Goal: Task Accomplishment & Management: Manage account settings

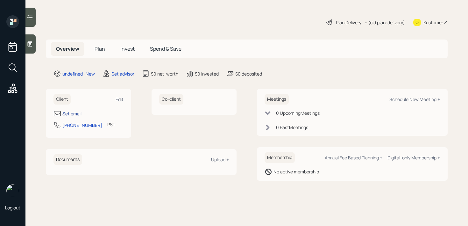
click at [71, 114] on div "Set email" at bounding box center [71, 113] width 19 height 7
select select "America/Los_Angeles"
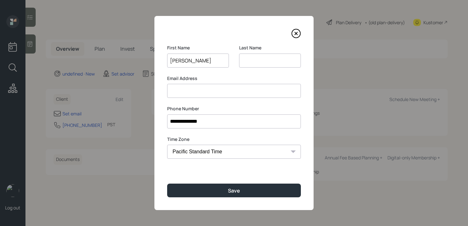
type input "[PERSON_NAME]"
click at [260, 59] on input at bounding box center [270, 61] width 62 height 14
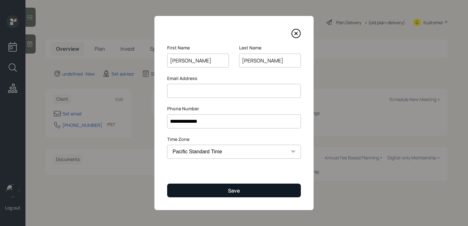
type input "[PERSON_NAME]"
click at [268, 191] on button "Save" at bounding box center [234, 190] width 134 height 14
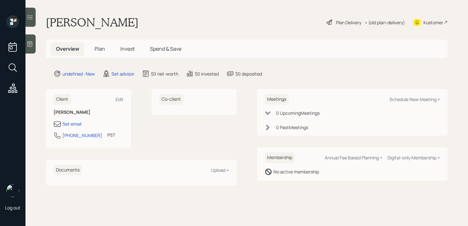
click at [30, 35] on div at bounding box center [30, 43] width 10 height 19
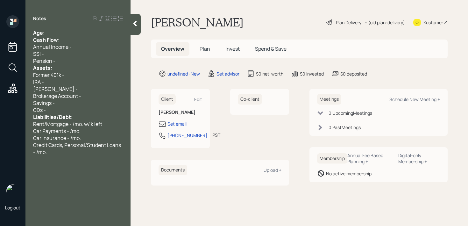
click at [64, 32] on div "Age:" at bounding box center [78, 32] width 90 height 7
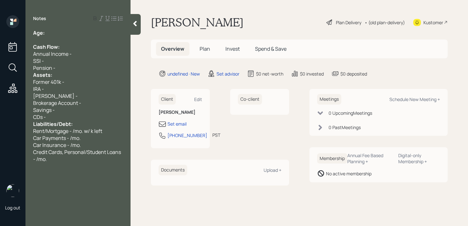
click at [68, 66] on div "Pension -" at bounding box center [78, 67] width 90 height 7
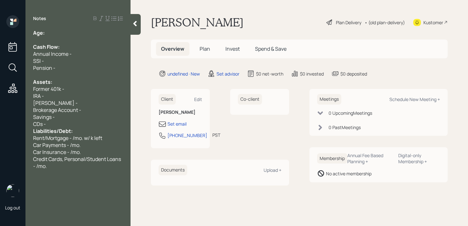
click at [72, 124] on div "CDs -" at bounding box center [78, 123] width 90 height 7
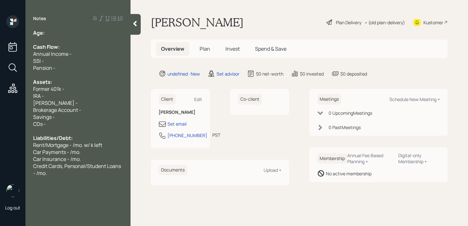
click at [447, 20] on icon at bounding box center [446, 22] width 4 height 4
click at [182, 125] on div "Set email" at bounding box center [177, 123] width 19 height 7
select select "America/Los_Angeles"
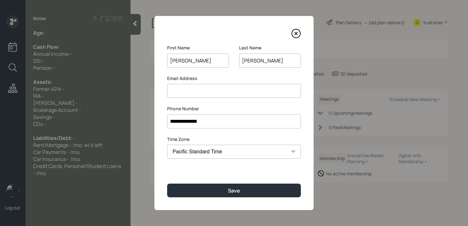
click at [201, 97] on input at bounding box center [234, 91] width 134 height 14
type input "[EMAIL_ADDRESS][DOMAIN_NAME]"
drag, startPoint x: 252, startPoint y: 91, endPoint x: 90, endPoint y: 91, distance: 161.8
click at [90, 91] on div "**********" at bounding box center [234, 113] width 468 height 226
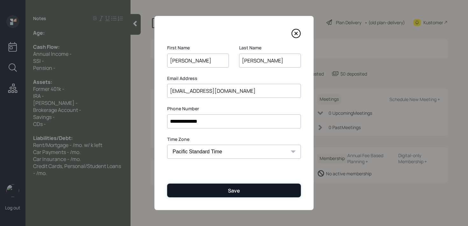
click at [232, 195] on button "Save" at bounding box center [234, 190] width 134 height 14
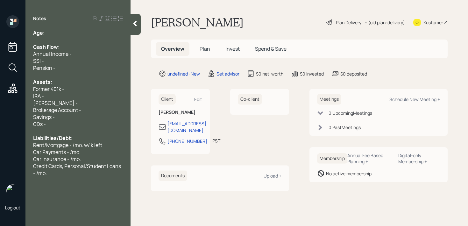
click at [137, 22] on icon at bounding box center [135, 23] width 6 height 6
